Goal: Feedback & Contribution: Submit feedback/report problem

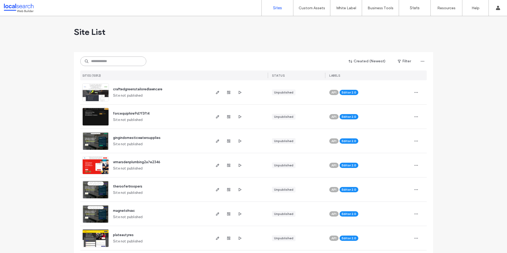
click at [113, 63] on input at bounding box center [113, 62] width 66 height 10
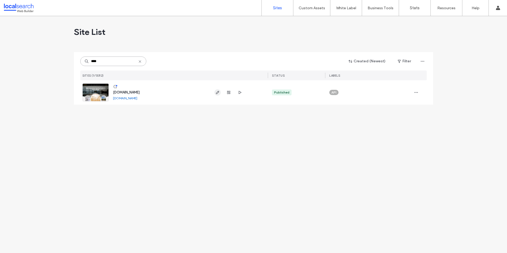
type input "****"
click at [217, 91] on icon "button" at bounding box center [218, 92] width 4 height 4
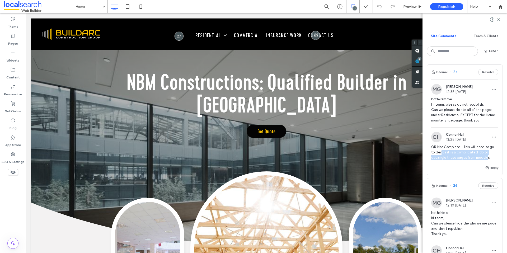
drag, startPoint x: 441, startPoint y: 153, endPoint x: 487, endPoint y: 160, distance: 46.5
click at [487, 160] on span "QR Not Complete - This will need to go to dev as it is a complicated job to det…" at bounding box center [464, 152] width 67 height 16
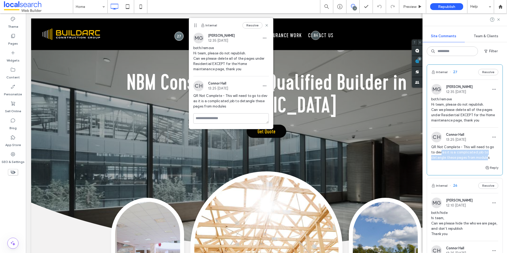
click at [487, 160] on span "QR Not Complete - This will need to go to dev as it is a complicated job to det…" at bounding box center [464, 152] width 67 height 16
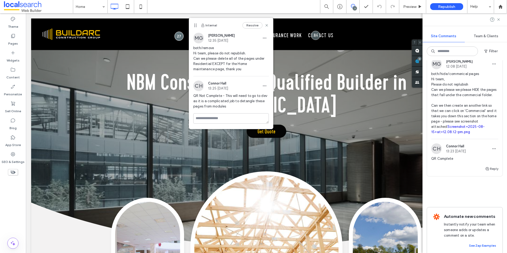
scroll to position [236, 0]
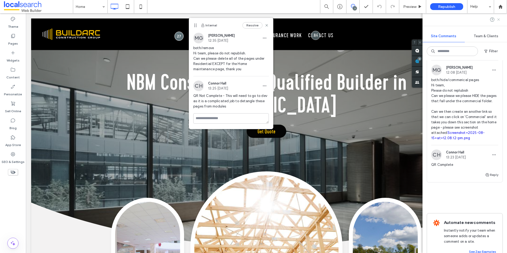
click at [498, 18] on use at bounding box center [498, 19] width 2 height 2
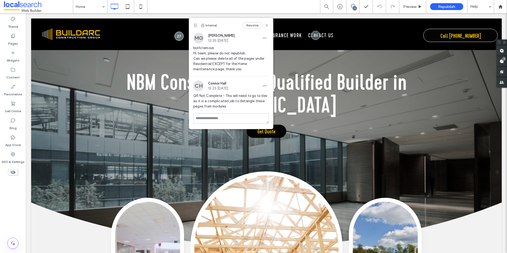
scroll to position [0, 0]
click at [269, 25] on div "Internal Resolve" at bounding box center [231, 25] width 84 height 15
click at [269, 27] on div "Internal Resolve" at bounding box center [231, 25] width 84 height 15
click at [405, 10] on div "Preview" at bounding box center [412, 6] width 27 height 13
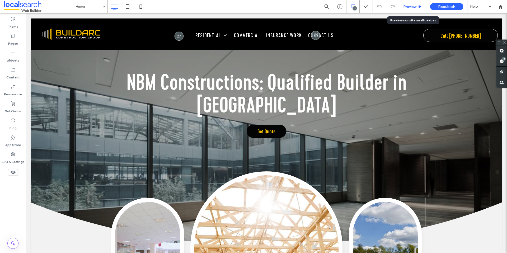
click at [408, 8] on span "Preview" at bounding box center [409, 6] width 13 height 4
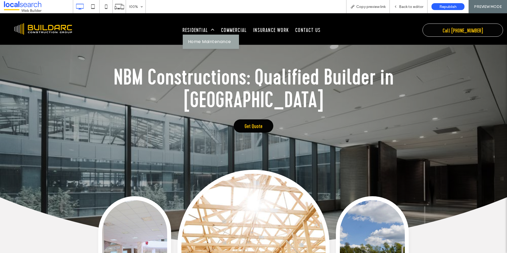
click at [193, 42] on span "Home Maintenance" at bounding box center [209, 42] width 43 height 6
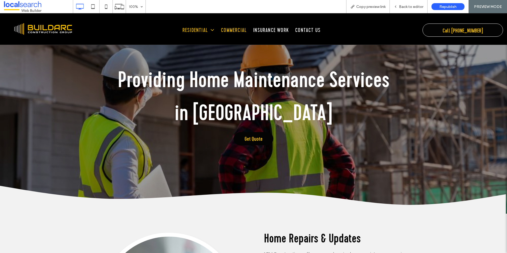
click at [228, 28] on span "Commercial" at bounding box center [234, 30] width 26 height 9
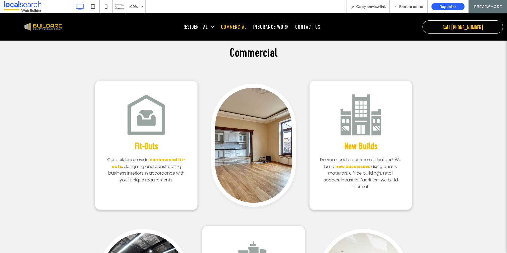
click at [204, 72] on div "Fit-Outs Our builders provide commercial fit-outs , designing and constructing …" at bounding box center [253, 218] width 507 height 306
click at [419, 6] on span "Back to editor" at bounding box center [411, 6] width 24 height 4
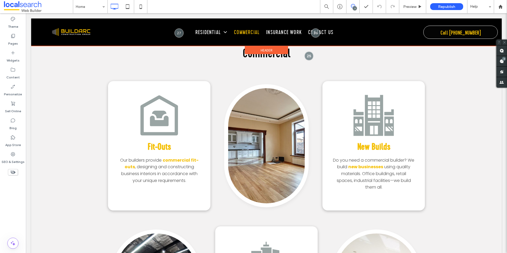
scroll to position [1300, 0]
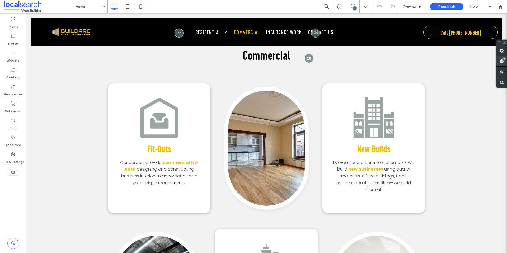
click at [500, 65] on span at bounding box center [502, 61] width 11 height 10
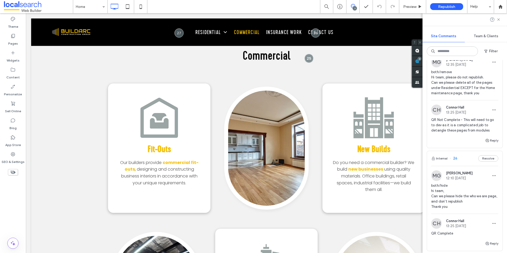
scroll to position [17, 0]
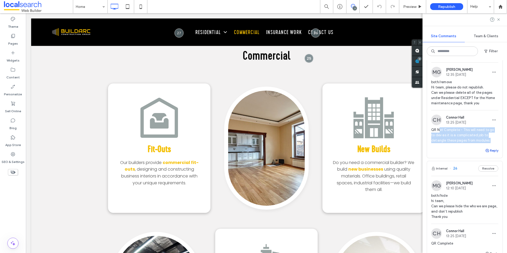
drag, startPoint x: 439, startPoint y: 131, endPoint x: 483, endPoint y: 149, distance: 47.3
click at [483, 149] on div "Internal 27 Resolve MG Miya Galvin 12:35 Aug 15 2025 both/remove Hi team, pleas…" at bounding box center [465, 103] width 76 height 110
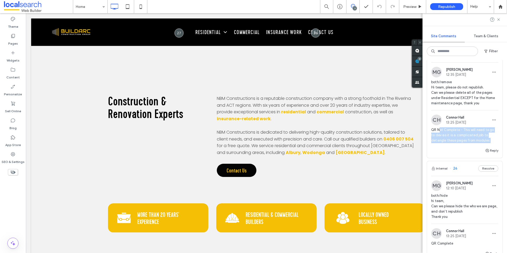
click at [482, 132] on span "QR Not Complete - This will need to go to dev as it is a complicated job to det…" at bounding box center [464, 135] width 67 height 16
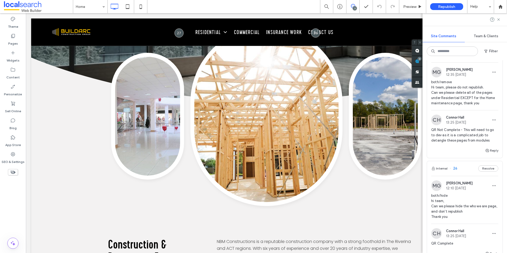
scroll to position [0, 0]
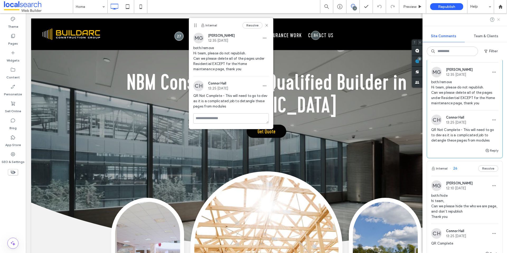
click at [499, 19] on icon at bounding box center [499, 19] width 4 height 4
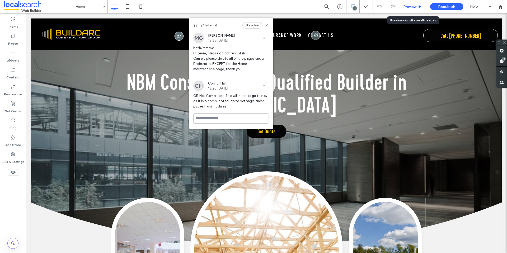
click at [409, 8] on span "Preview" at bounding box center [409, 6] width 13 height 4
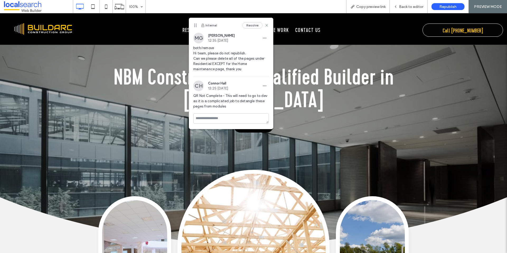
click at [163, 47] on div "NBM Constructions: Qualified Builder in Wagga Wagga Get Quote Click To Paste Ro…" at bounding box center [253, 137] width 507 height 249
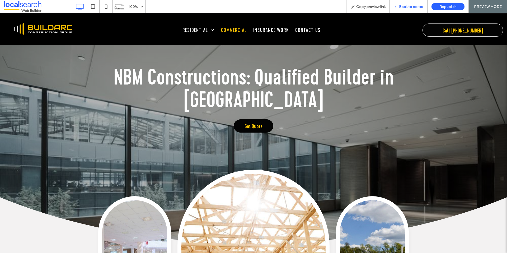
click at [409, 8] on span "Back to editor" at bounding box center [411, 6] width 24 height 4
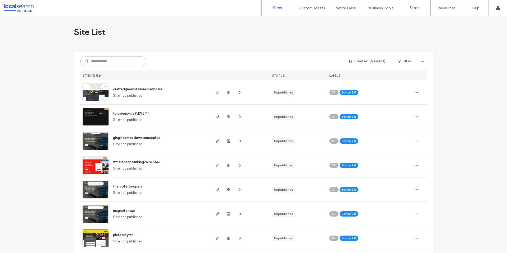
click at [99, 60] on input at bounding box center [113, 62] width 66 height 10
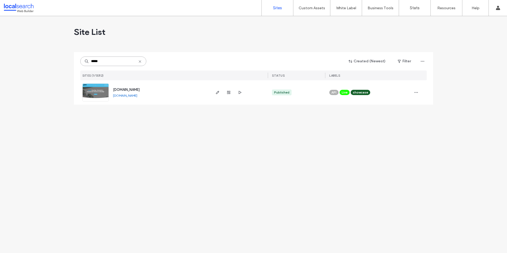
type input "*****"
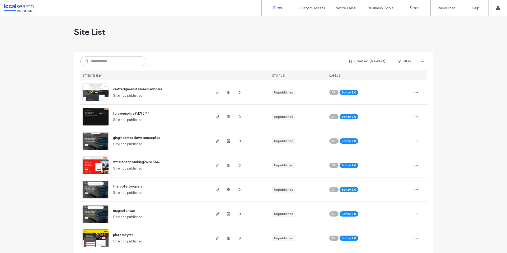
click at [108, 60] on input at bounding box center [113, 62] width 66 height 10
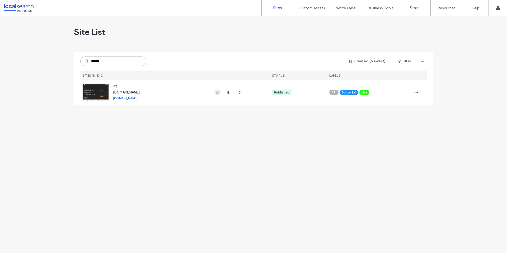
type input "******"
click at [216, 95] on span "button" at bounding box center [217, 92] width 6 height 6
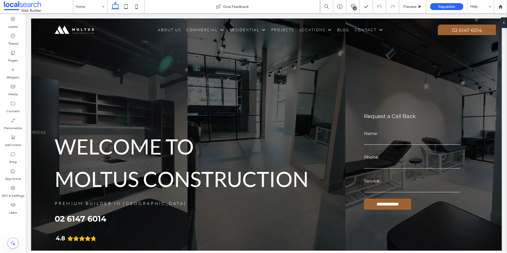
click at [356, 8] on div "1" at bounding box center [355, 8] width 4 height 4
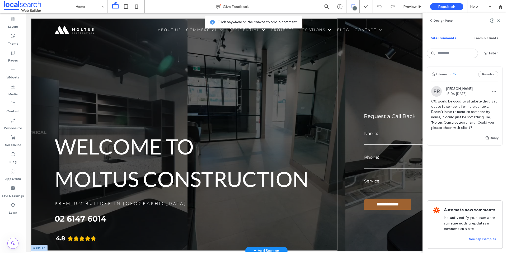
click at [297, 52] on div "WELCOME TO Moltus Construction PREMIUM BUILDER in [GEOGRAPHIC_DATA] 02 6147 601…" at bounding box center [184, 134] width 306 height 232
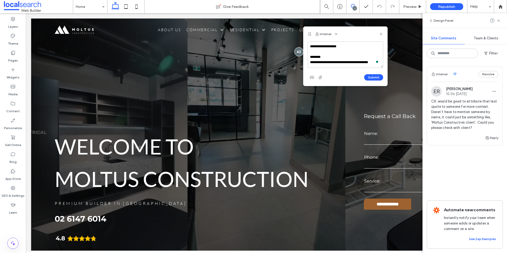
scroll to position [2, 0]
click at [332, 59] on textarea "**********" at bounding box center [346, 54] width 76 height 26
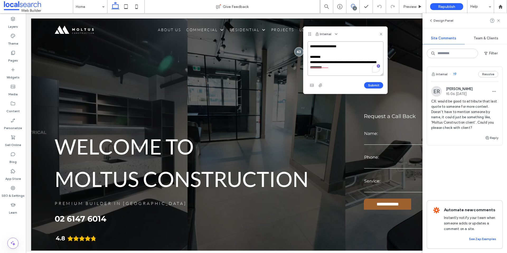
scroll to position [0, 0]
drag, startPoint x: 382, startPoint y: 66, endPoint x: 382, endPoint y: 78, distance: 11.9
click at [382, 76] on textarea "**********" at bounding box center [346, 58] width 76 height 34
click at [365, 62] on textarea "**********" at bounding box center [346, 60] width 76 height 38
type textarea "**********"
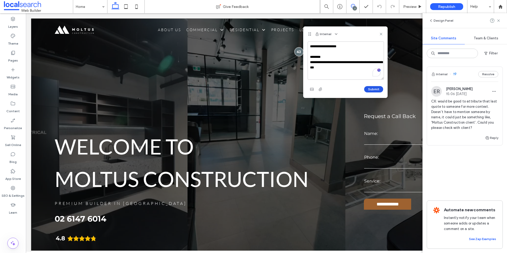
click at [377, 88] on button "Submit" at bounding box center [373, 89] width 19 height 6
